Goal: Find specific page/section: Find specific page/section

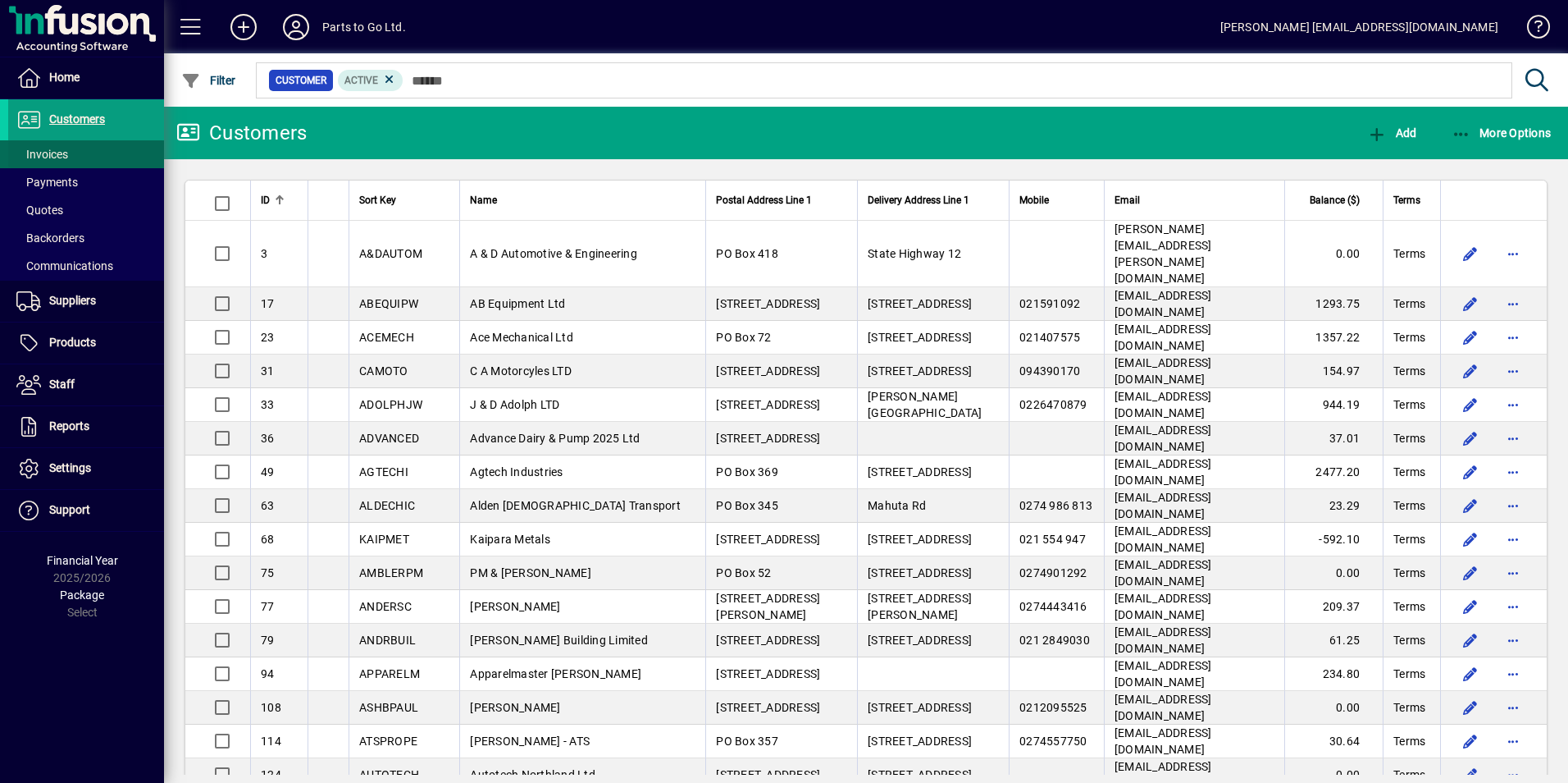
click at [36, 156] on span "Invoices" at bounding box center [42, 154] width 52 height 13
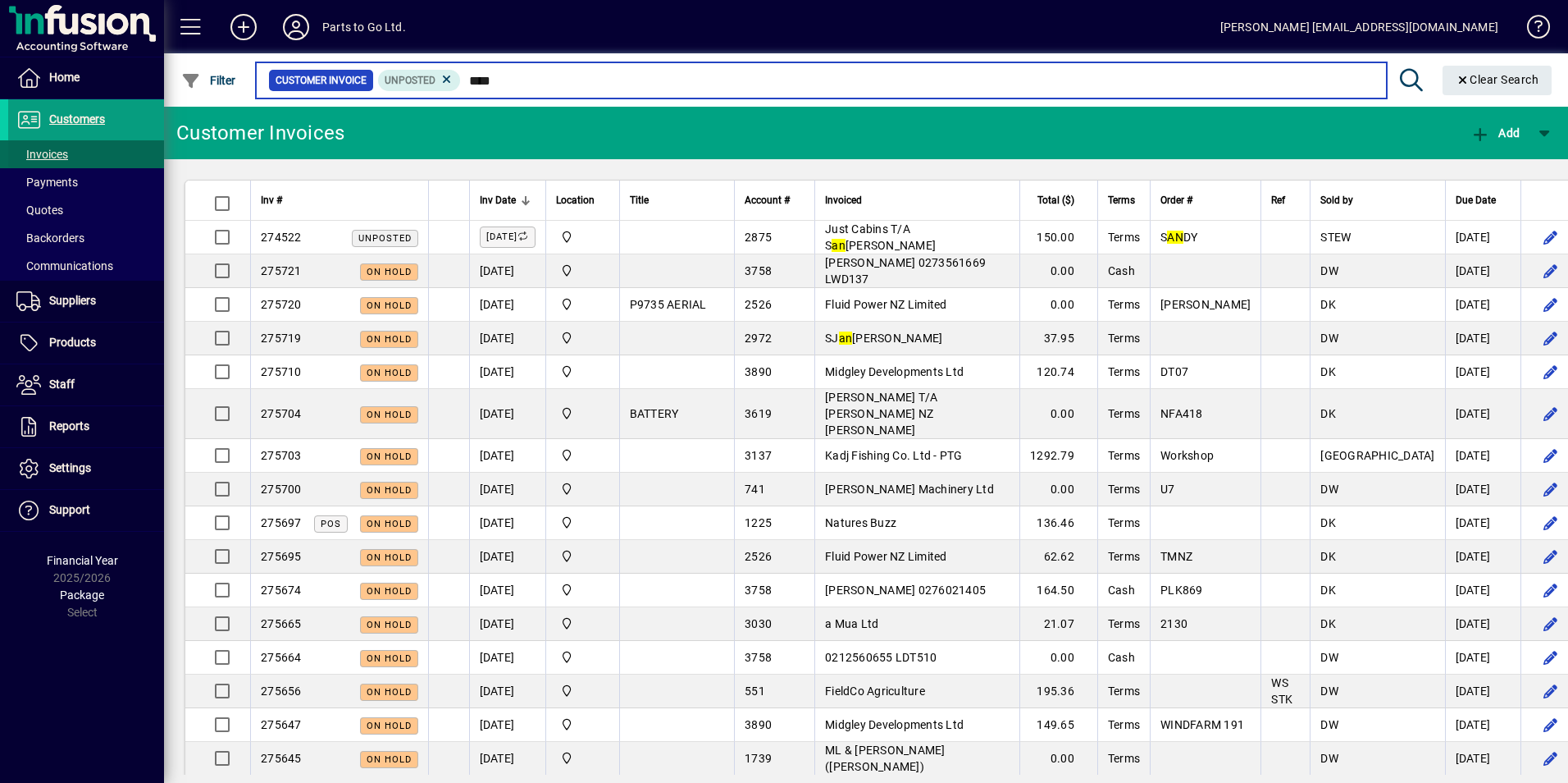
type input "*****"
